Goal: Obtain resource: Download file/media

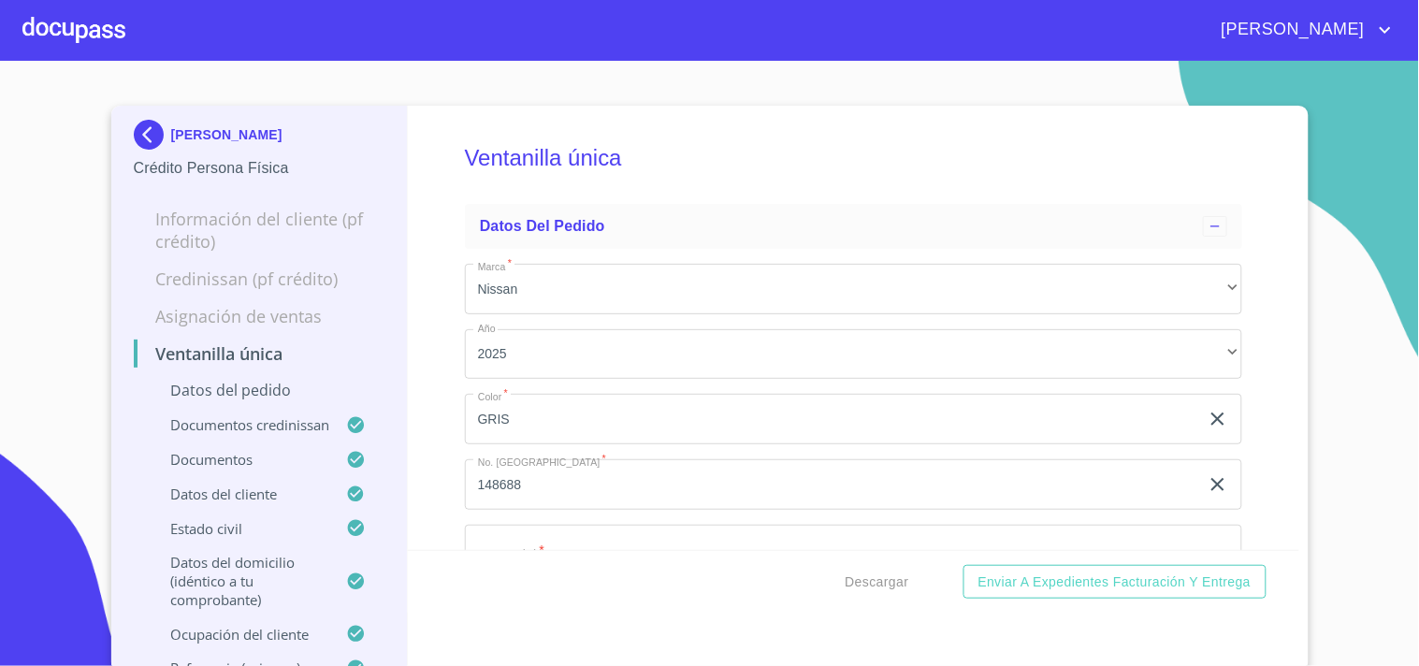
click at [73, 15] on div at bounding box center [73, 30] width 103 height 60
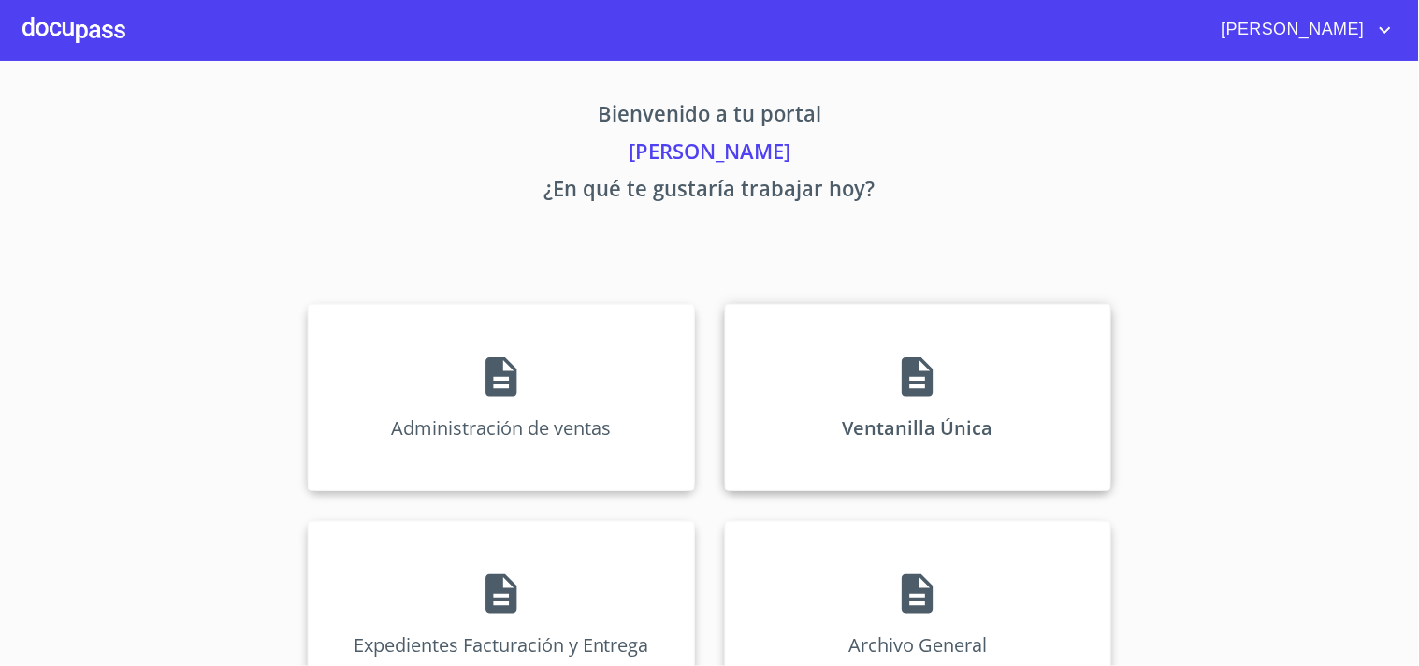
click at [870, 369] on div "Ventanilla Única" at bounding box center [918, 397] width 386 height 187
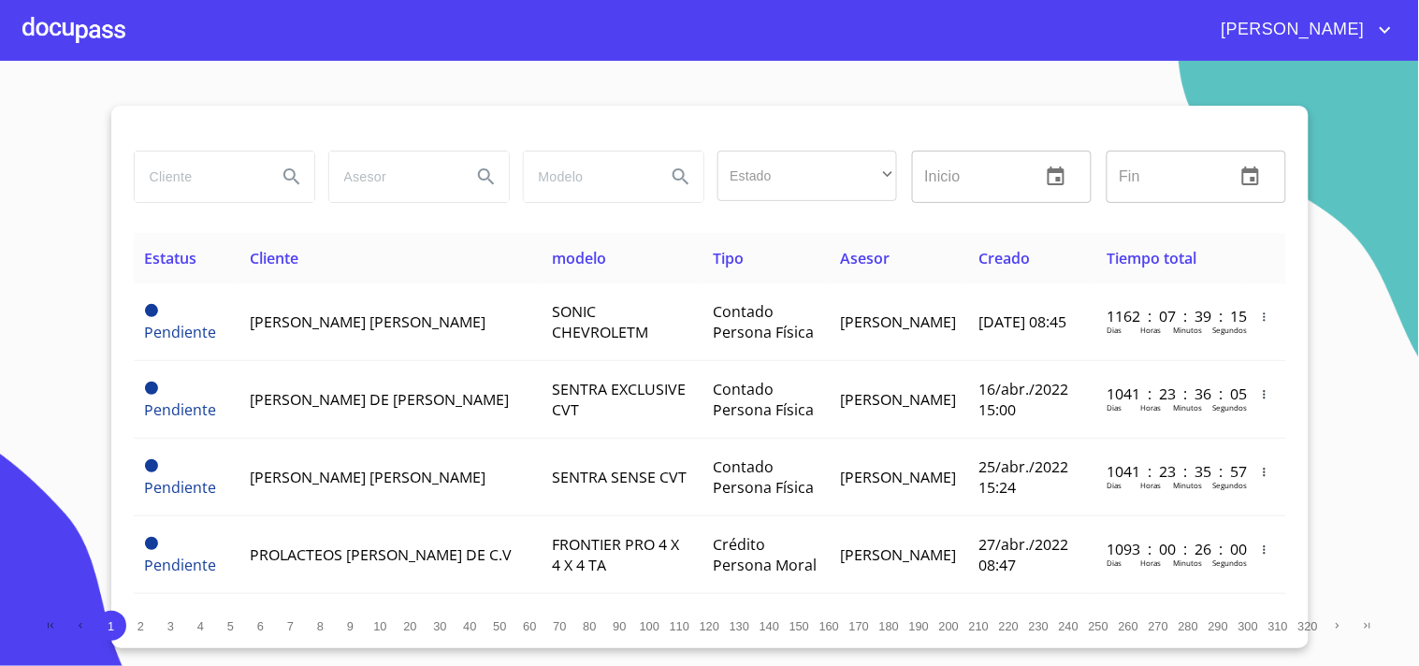
click at [254, 165] on input "search" at bounding box center [198, 177] width 127 height 51
type input "[PERSON_NAME]"
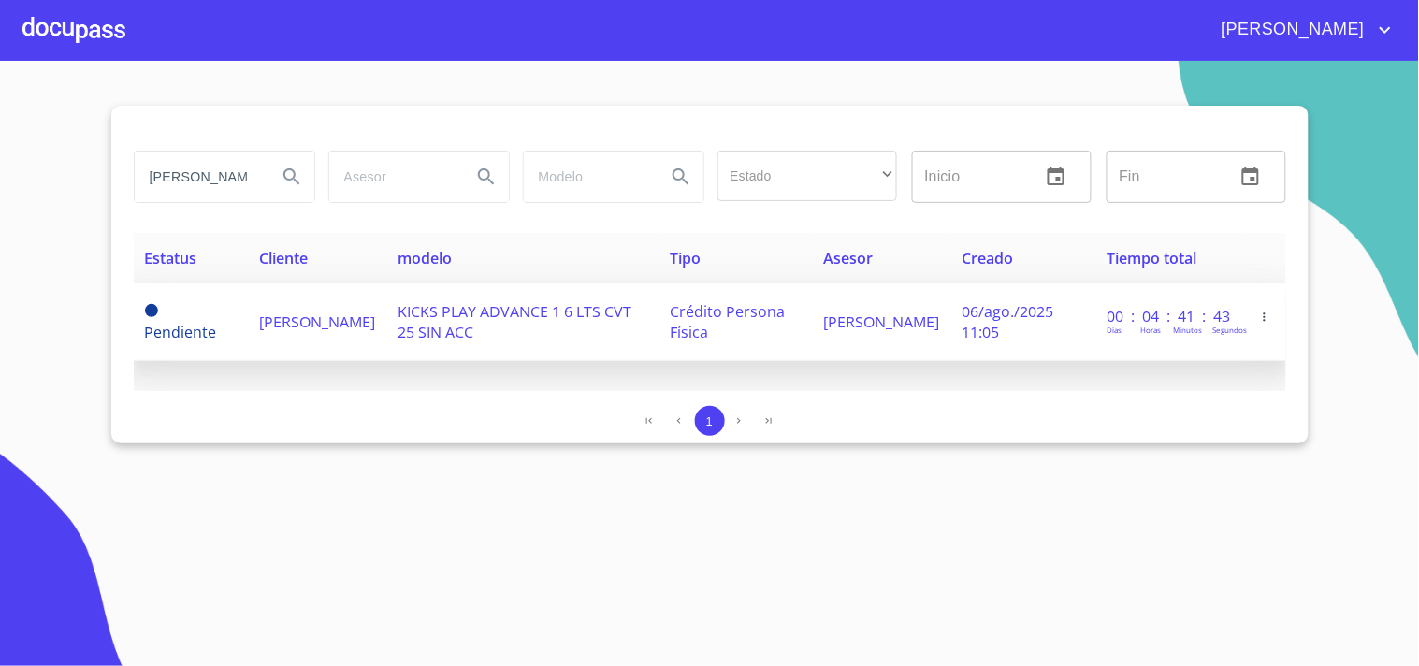
click at [359, 311] on span "[PERSON_NAME]" at bounding box center [317, 321] width 116 height 21
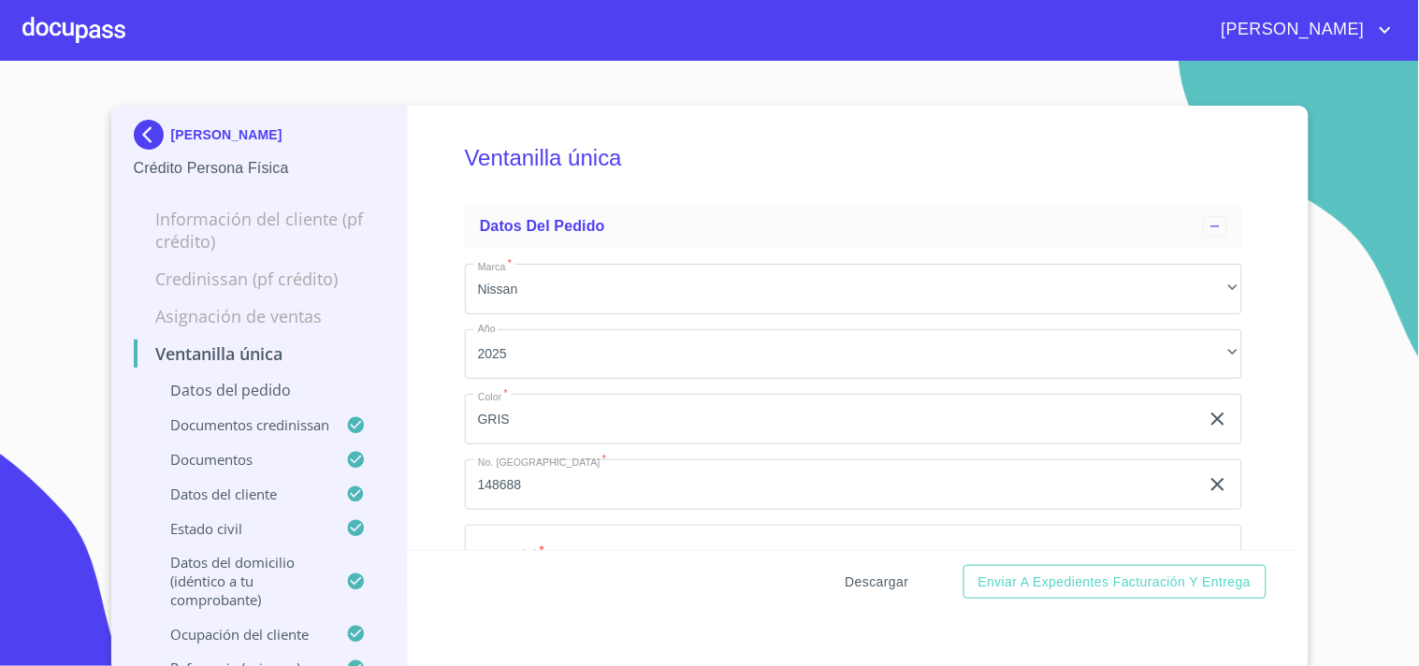
click at [854, 590] on span "Descargar" at bounding box center [877, 582] width 64 height 23
click at [123, 43] on div at bounding box center [73, 30] width 103 height 60
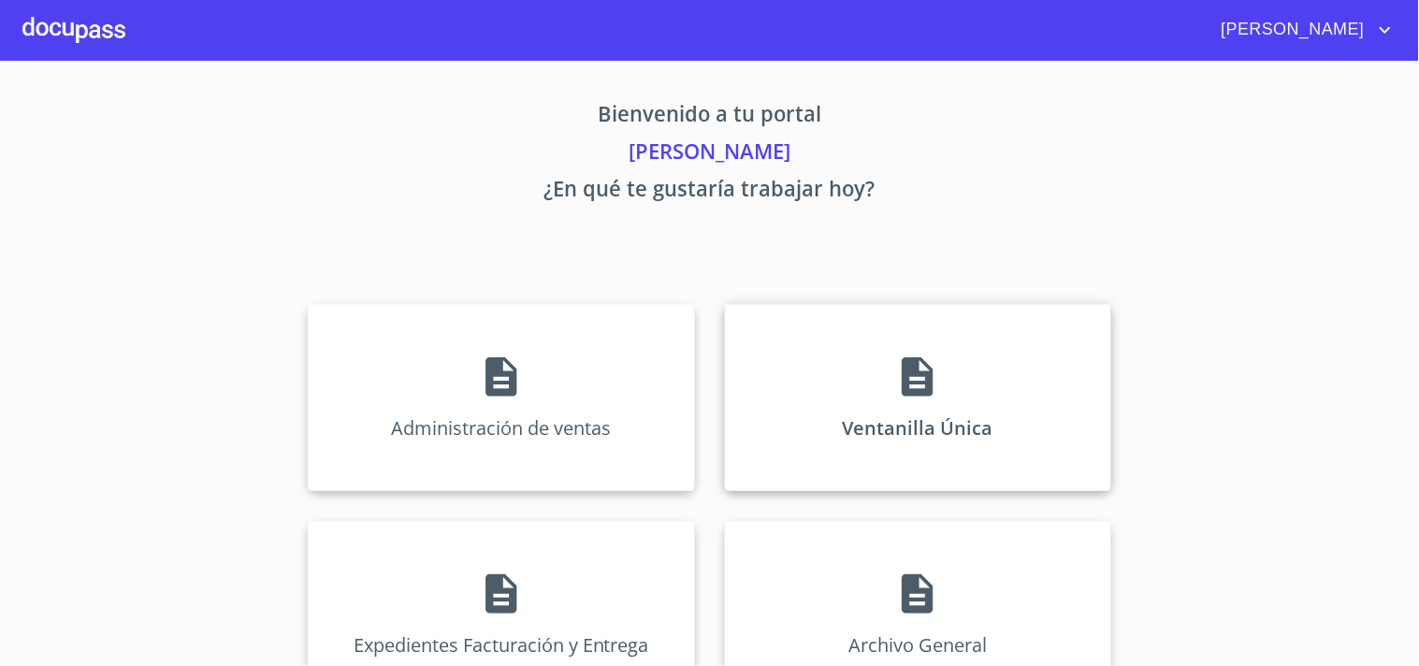
click at [1032, 398] on div "Ventanilla Única" at bounding box center [918, 397] width 386 height 187
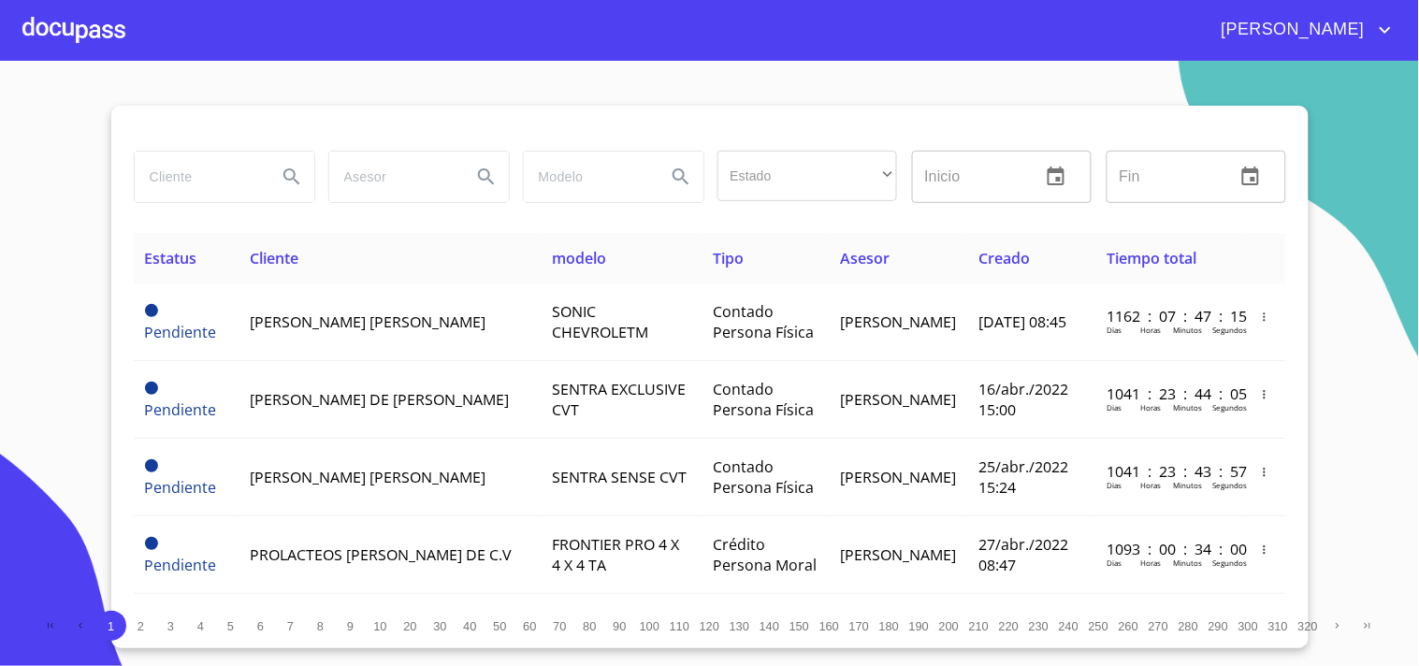
click at [196, 180] on input "search" at bounding box center [198, 177] width 127 height 51
type input "[PERSON_NAME]"
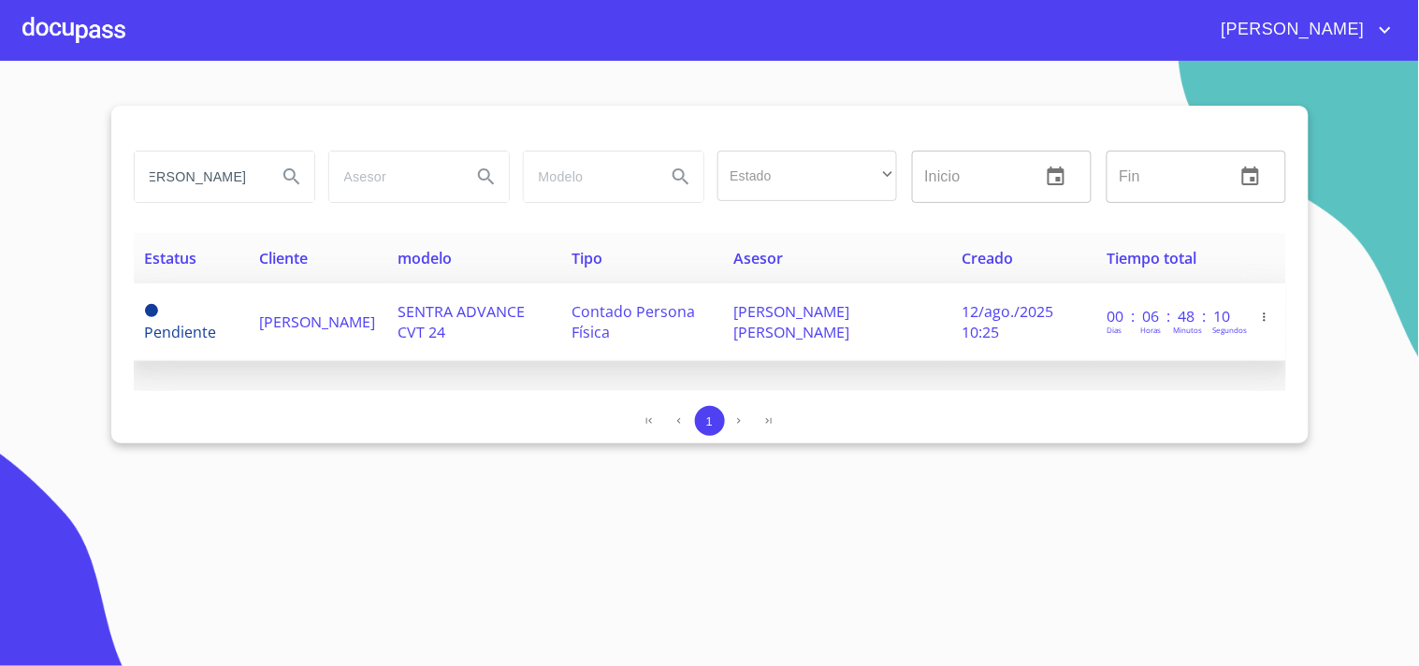
click at [416, 328] on td "SENTRA ADVANCE CVT 24" at bounding box center [473, 322] width 174 height 78
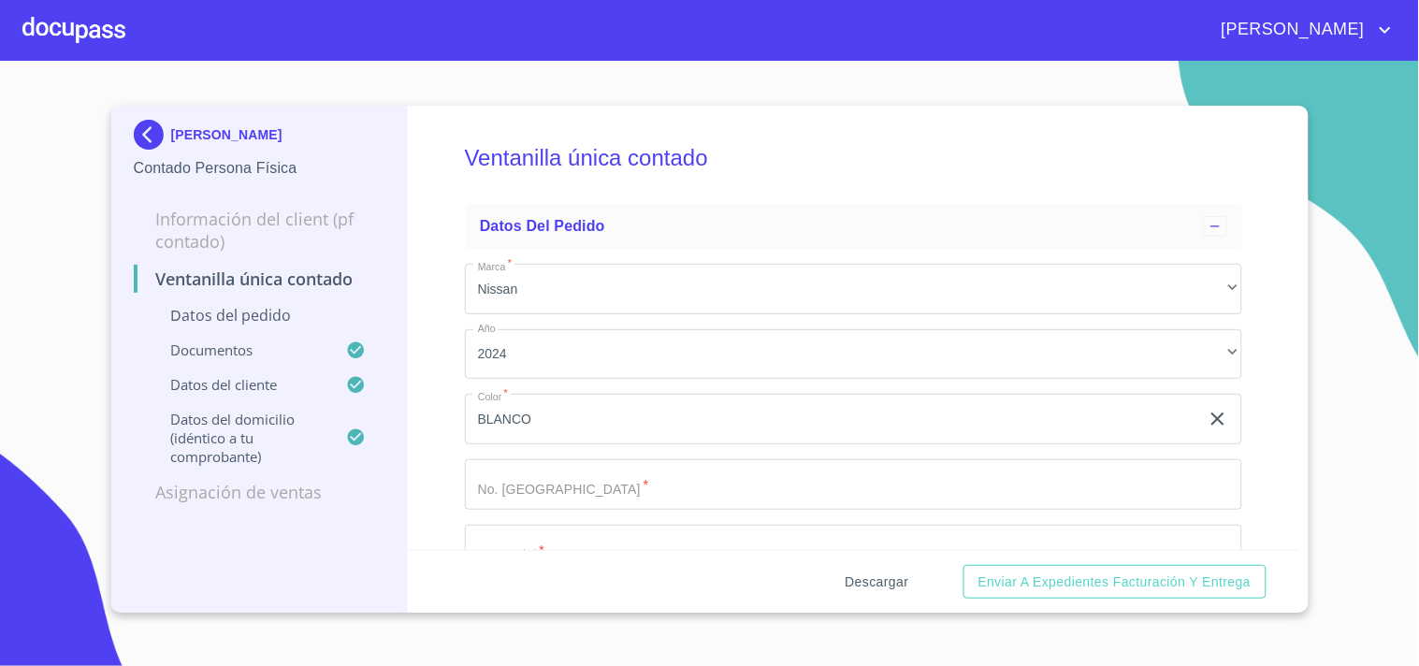
click at [889, 580] on span "Descargar" at bounding box center [877, 582] width 64 height 23
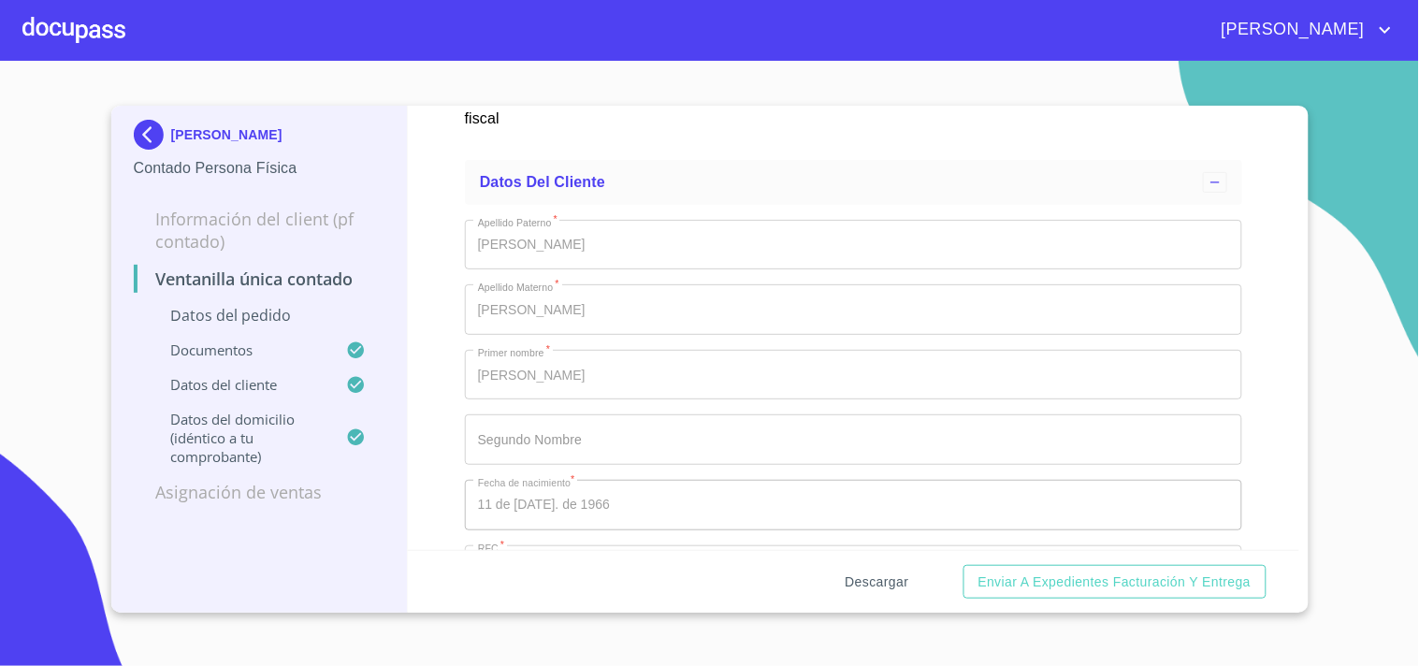
scroll to position [4260, 0]
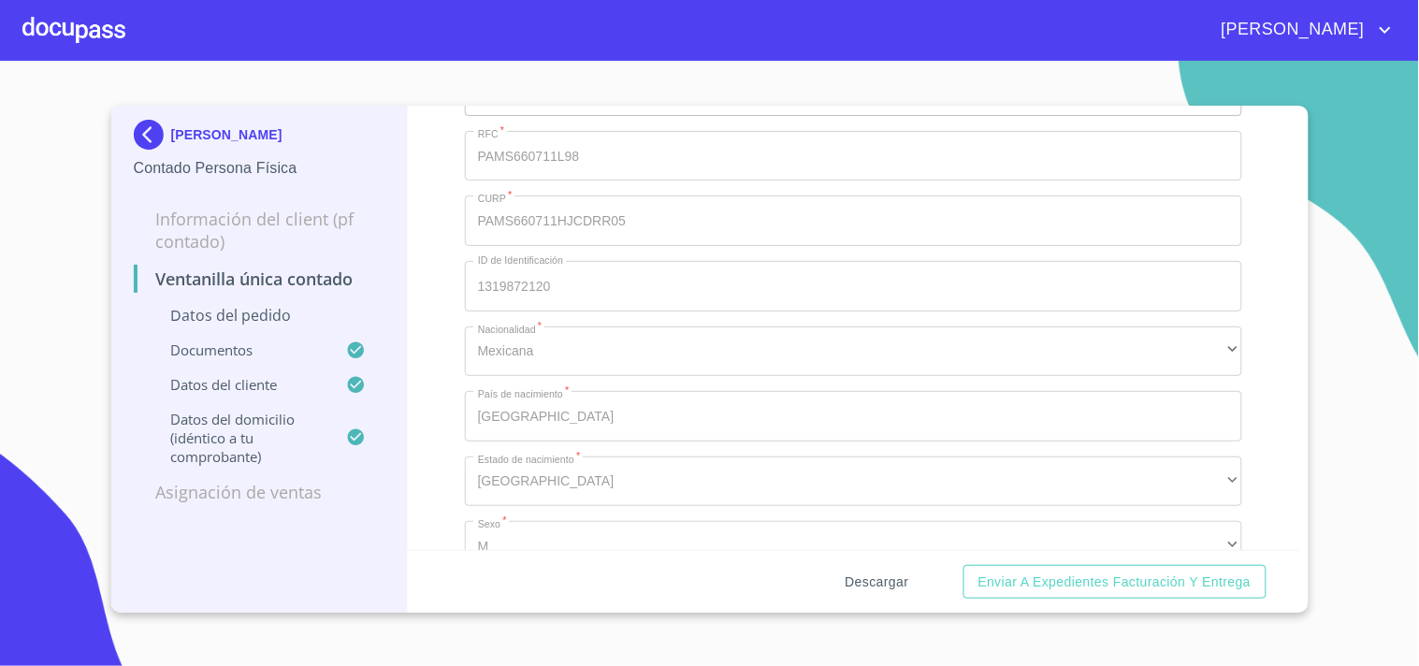
click at [880, 586] on span "Descargar" at bounding box center [877, 582] width 64 height 23
